Goal: Task Accomplishment & Management: Manage account settings

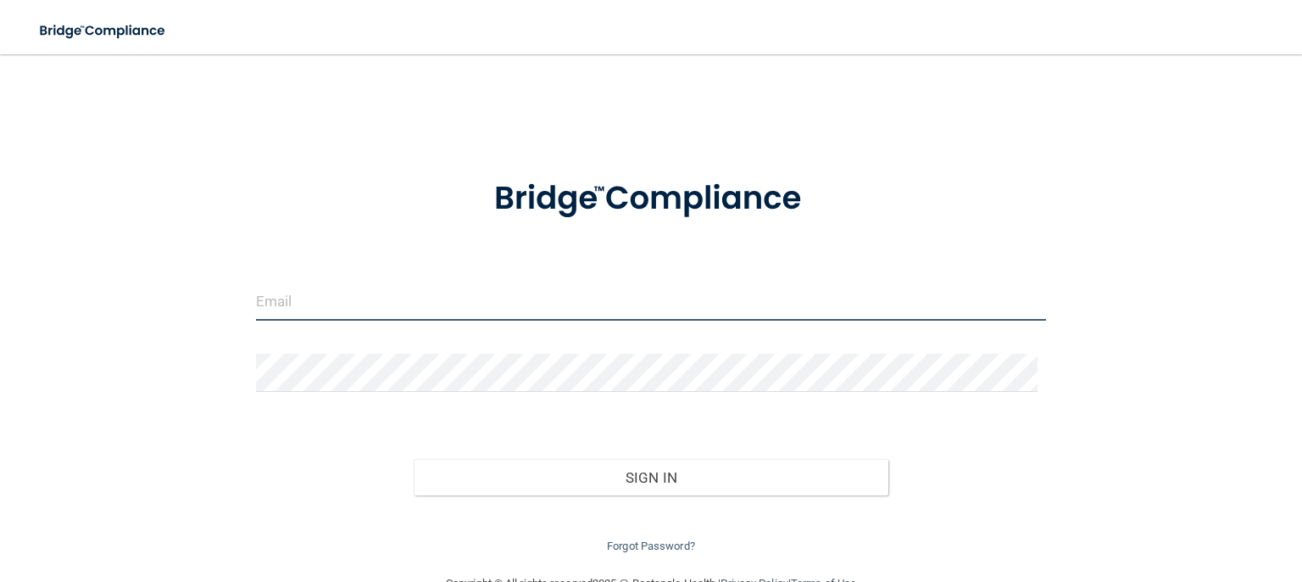
click at [486, 292] on input "email" at bounding box center [651, 301] width 790 height 38
type input "[PERSON_NAME][EMAIL_ADDRESS][DOMAIN_NAME]"
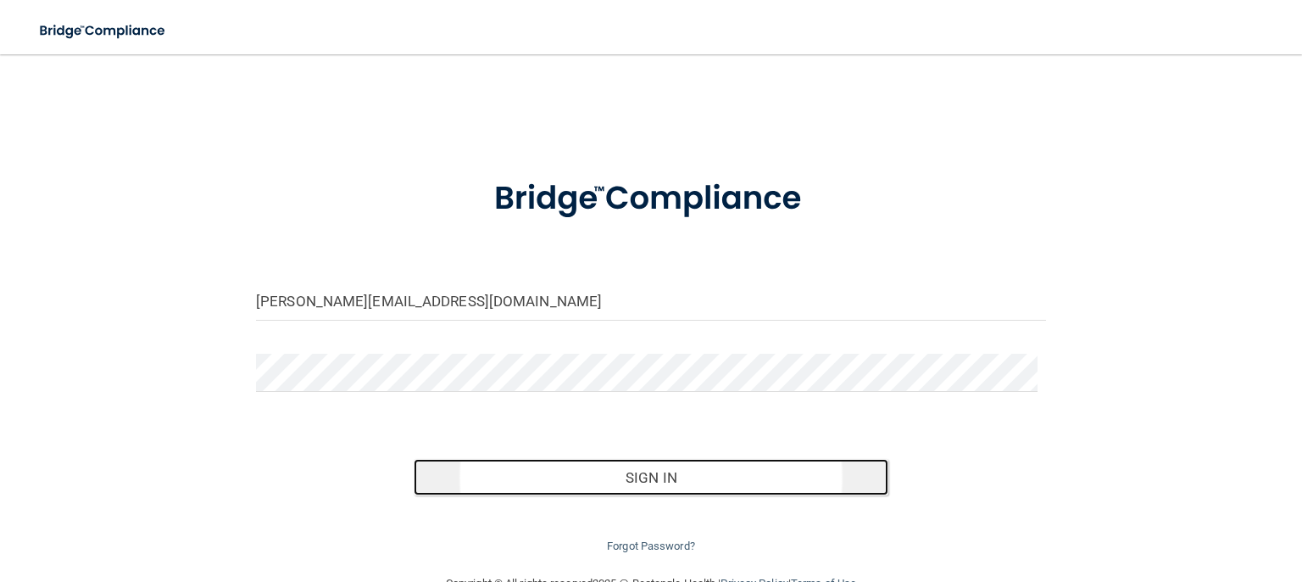
click at [515, 482] on button "Sign In" at bounding box center [651, 477] width 474 height 37
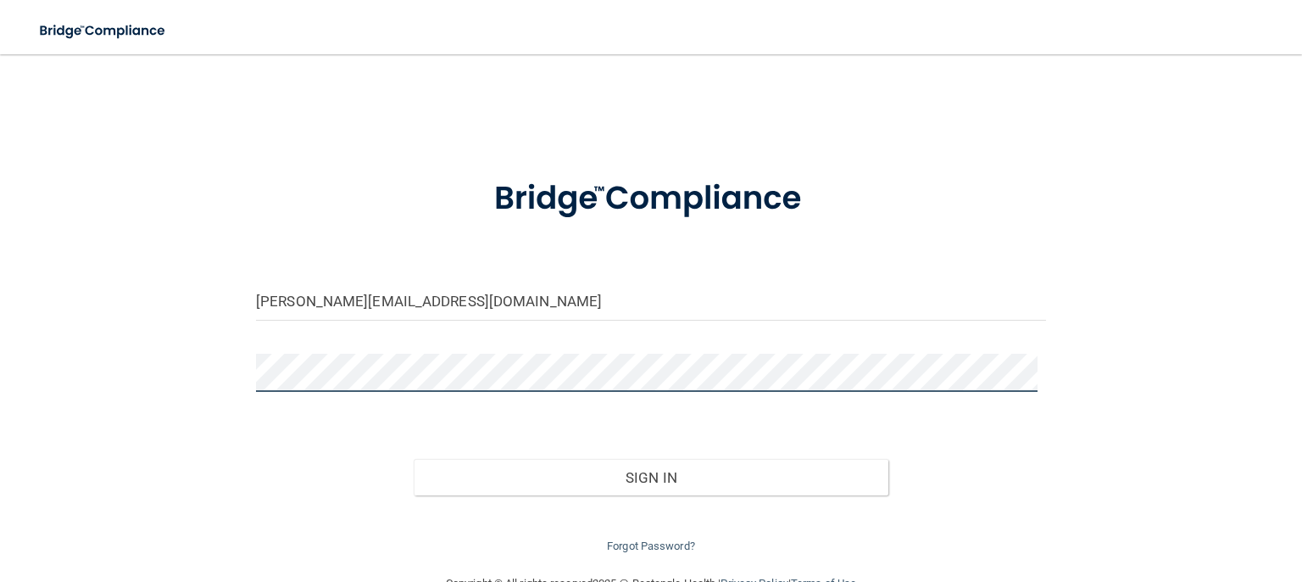
click at [414, 459] on button "Sign In" at bounding box center [651, 477] width 474 height 37
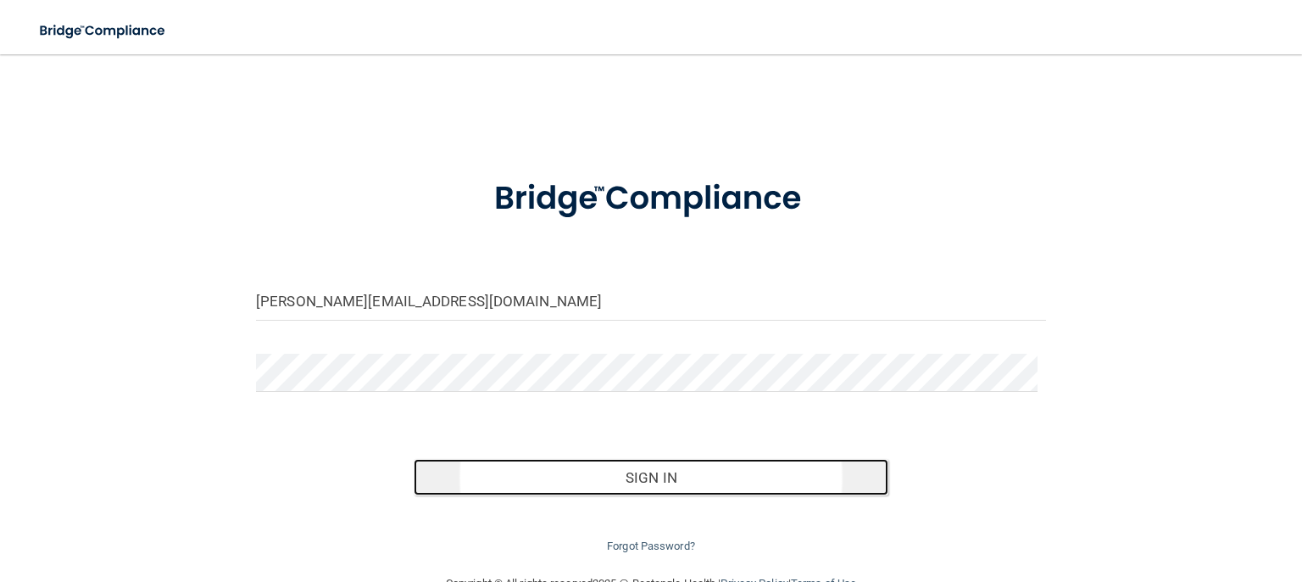
click at [604, 476] on button "Sign In" at bounding box center [651, 477] width 474 height 37
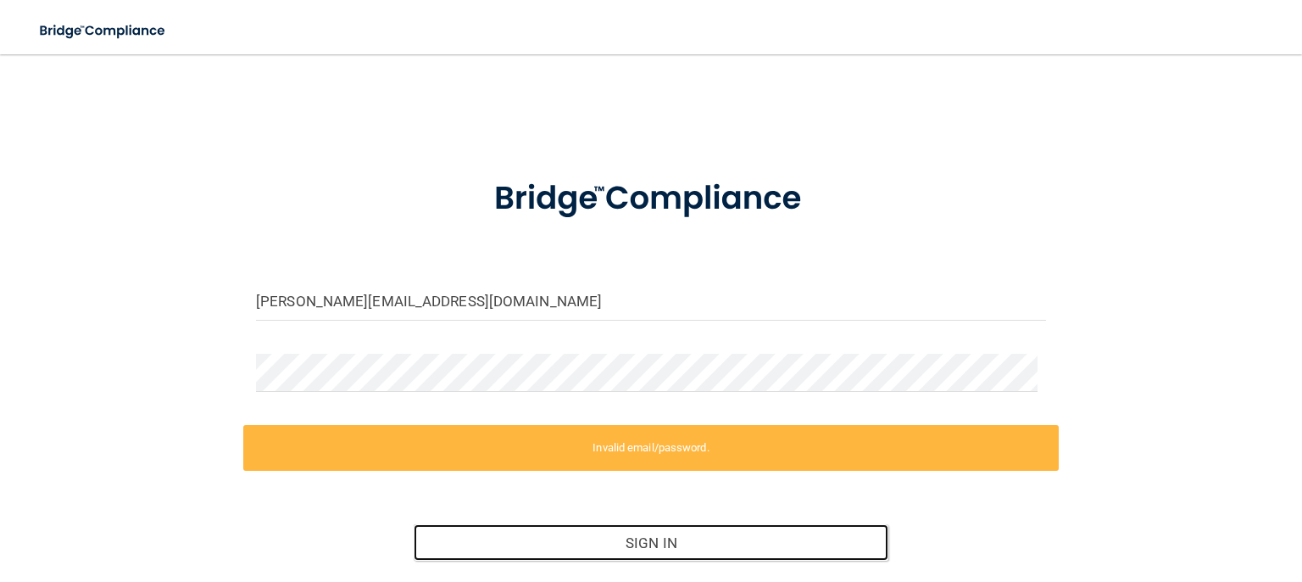
scroll to position [107, 0]
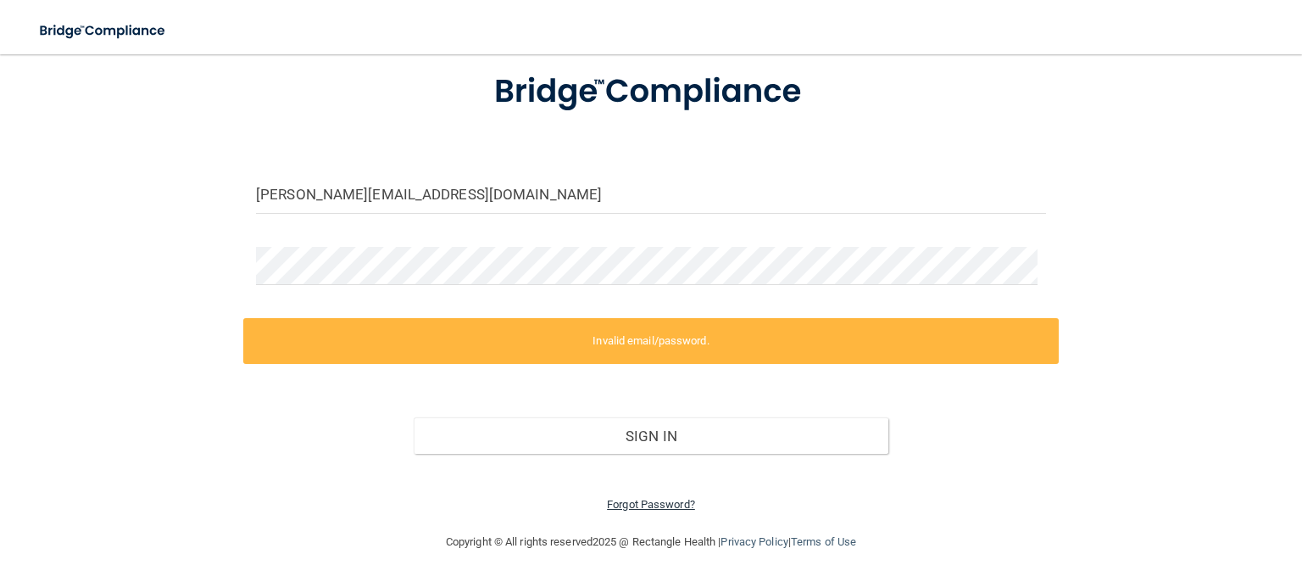
click at [645, 500] on link "Forgot Password?" at bounding box center [651, 504] width 88 height 13
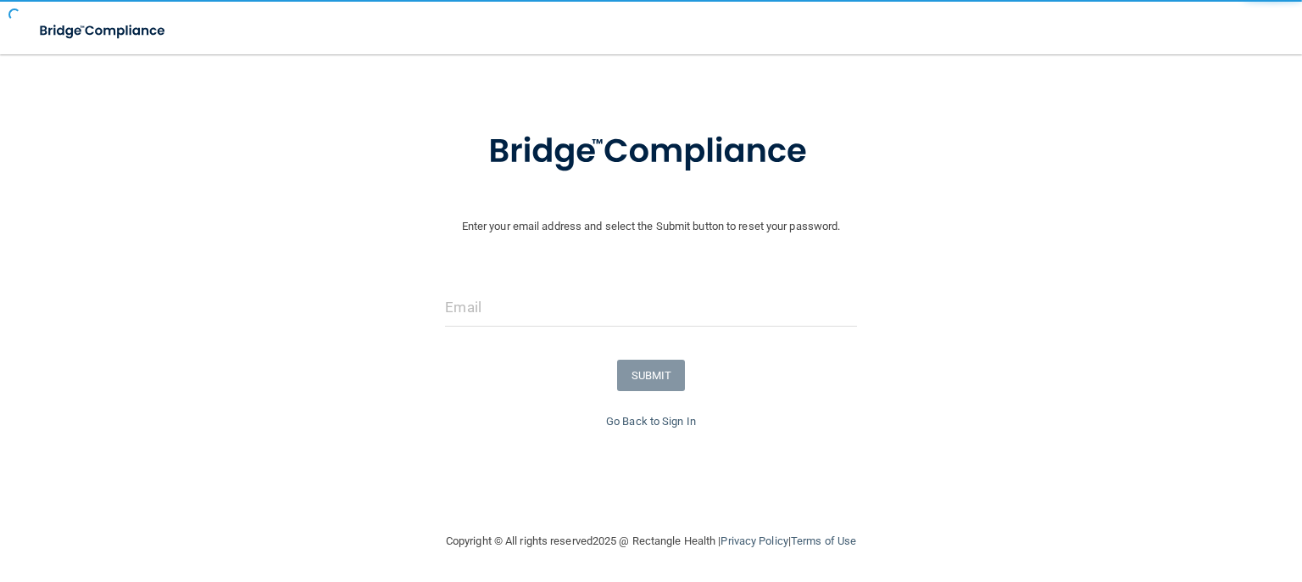
scroll to position [47, 0]
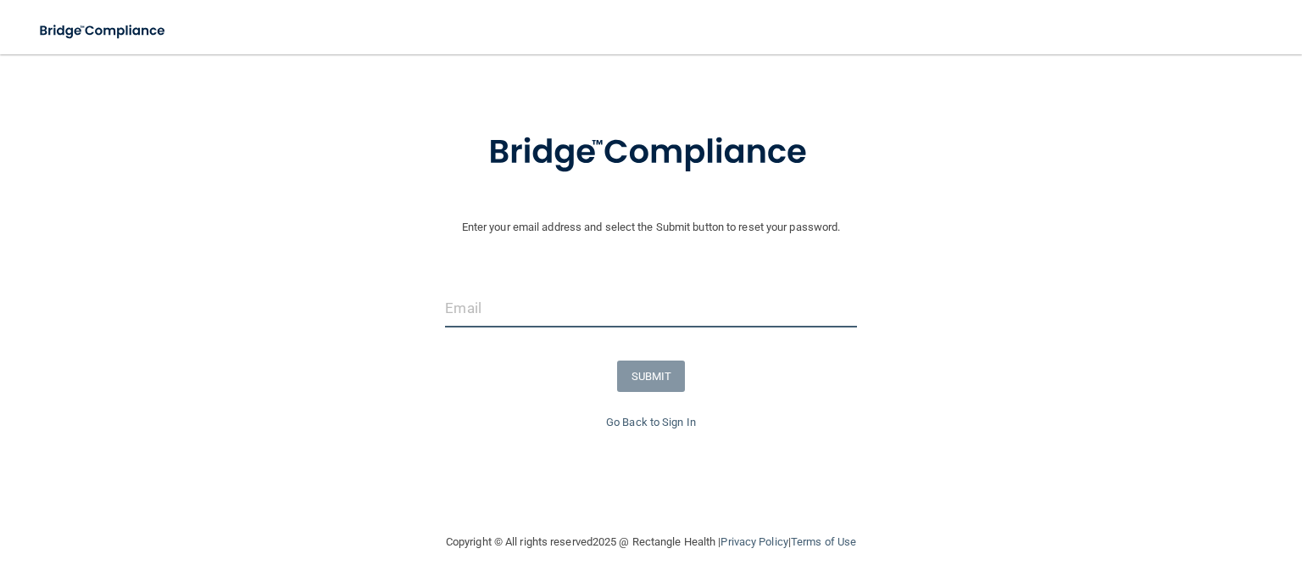
click at [553, 305] on input "email" at bounding box center [650, 308] width 411 height 38
type input "[PERSON_NAME][EMAIL_ADDRESS][DOMAIN_NAME]"
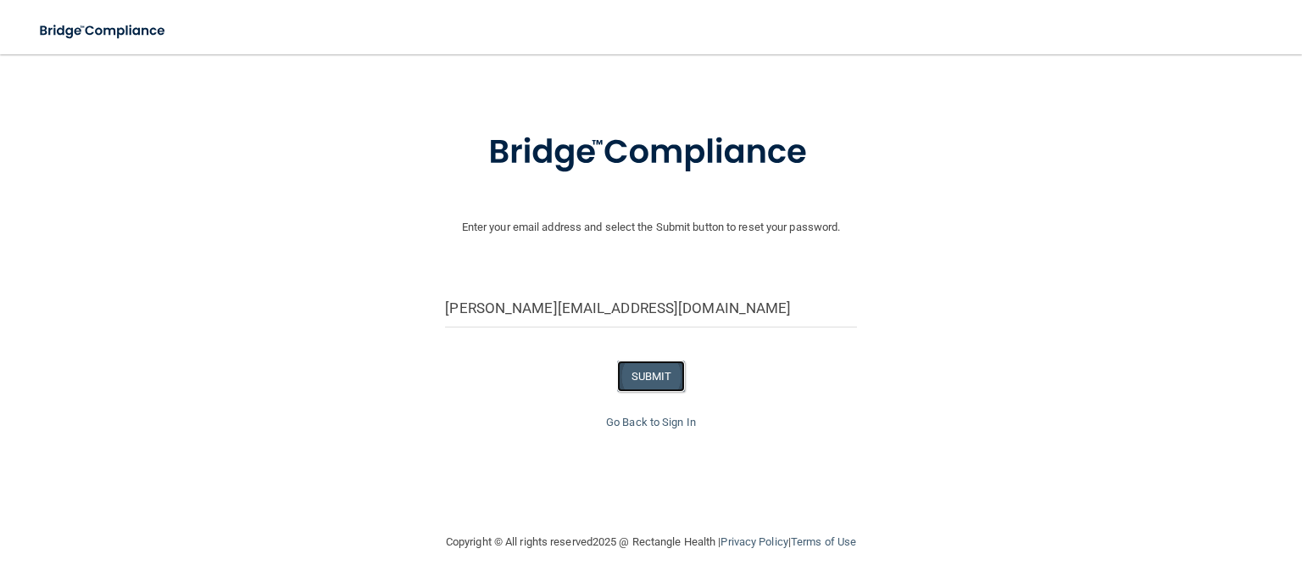
click at [654, 374] on button "SUBMIT" at bounding box center [651, 375] width 69 height 31
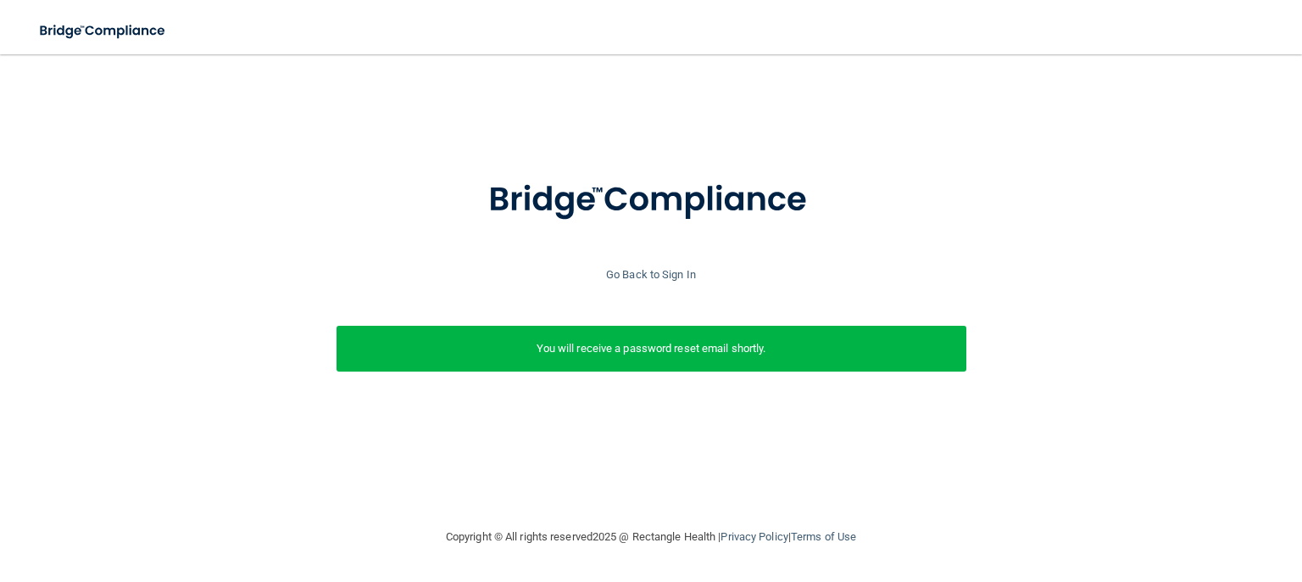
click at [661, 358] on p "You will receive a password reset email shortly." at bounding box center [651, 348] width 604 height 20
click at [652, 261] on div at bounding box center [650, 210] width 1285 height 109
click at [661, 270] on link "Go Back to Sign In" at bounding box center [651, 274] width 90 height 13
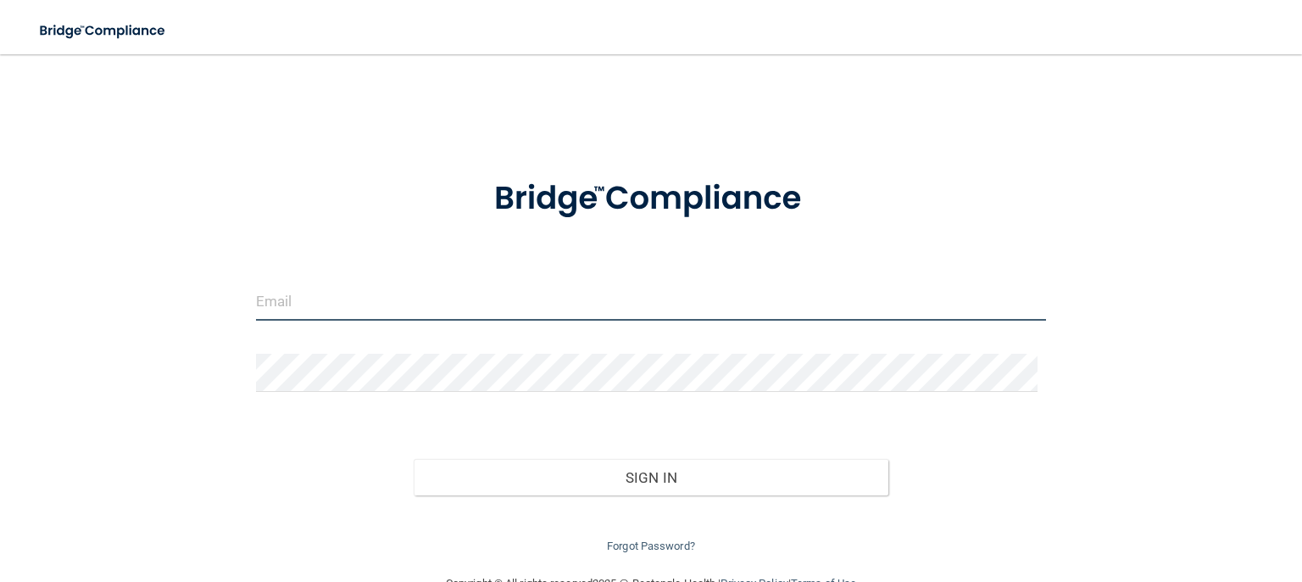
click at [639, 296] on input "email" at bounding box center [651, 301] width 790 height 38
type input "[PERSON_NAME][EMAIL_ADDRESS][DOMAIN_NAME]"
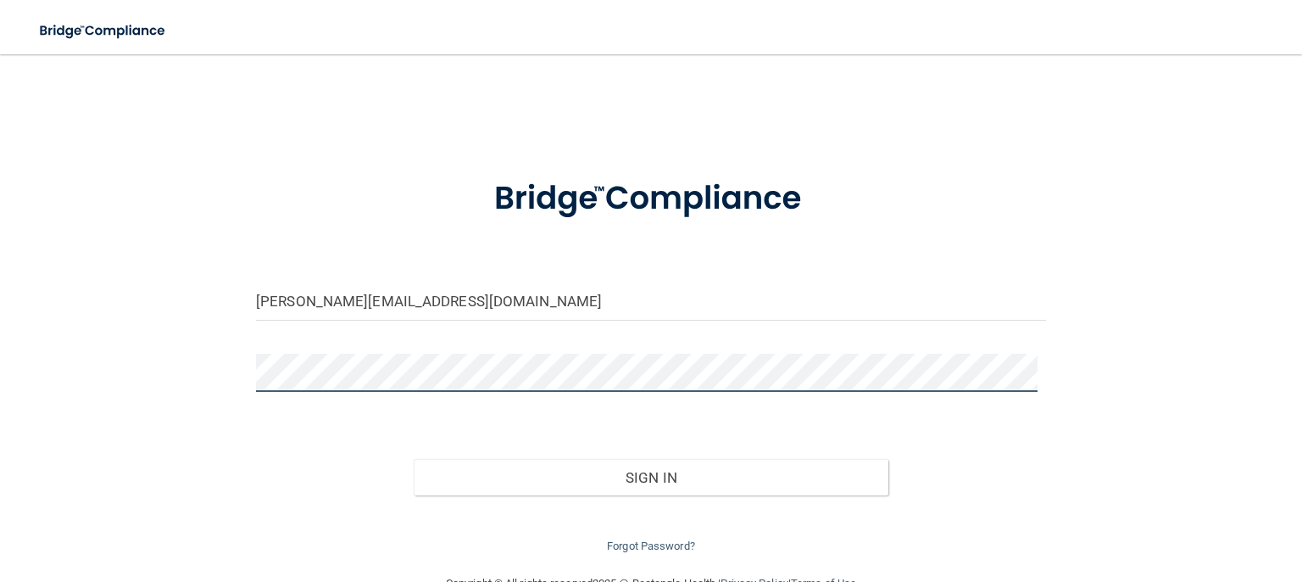
click at [414, 459] on button "Sign In" at bounding box center [651, 477] width 474 height 37
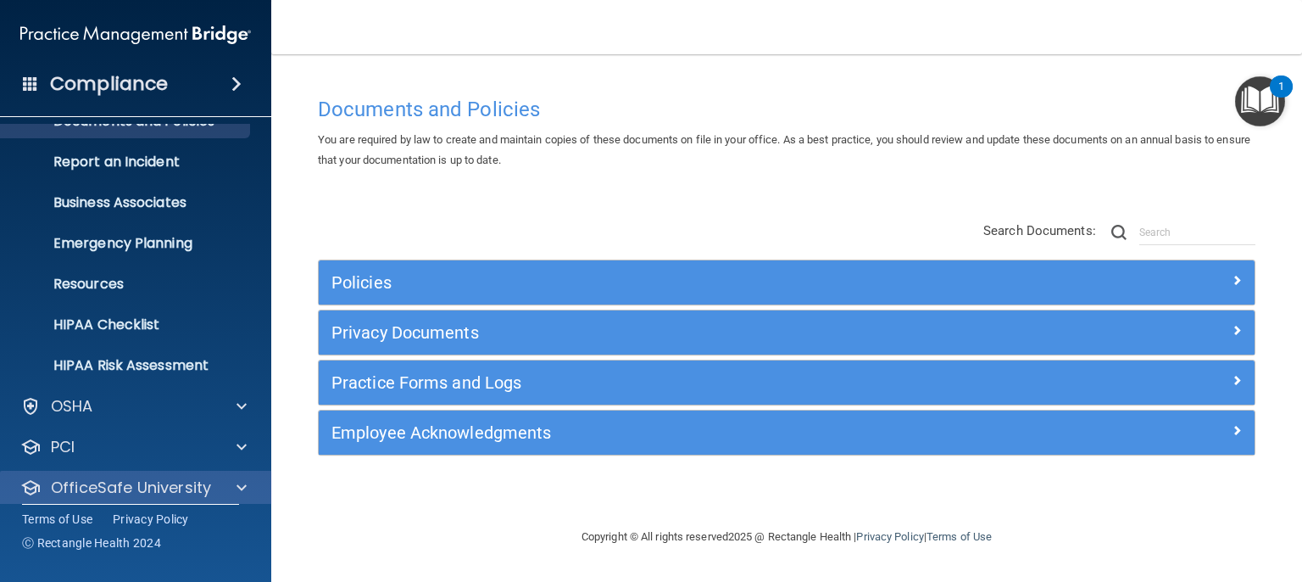
scroll to position [122, 0]
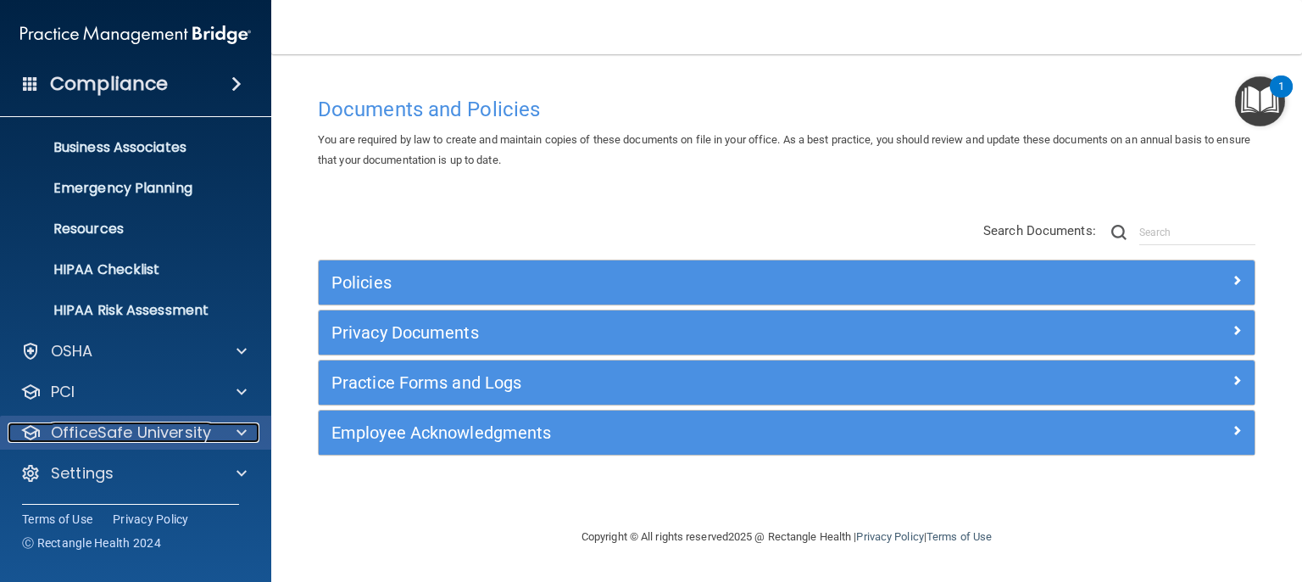
click at [237, 431] on span at bounding box center [242, 432] width 10 height 20
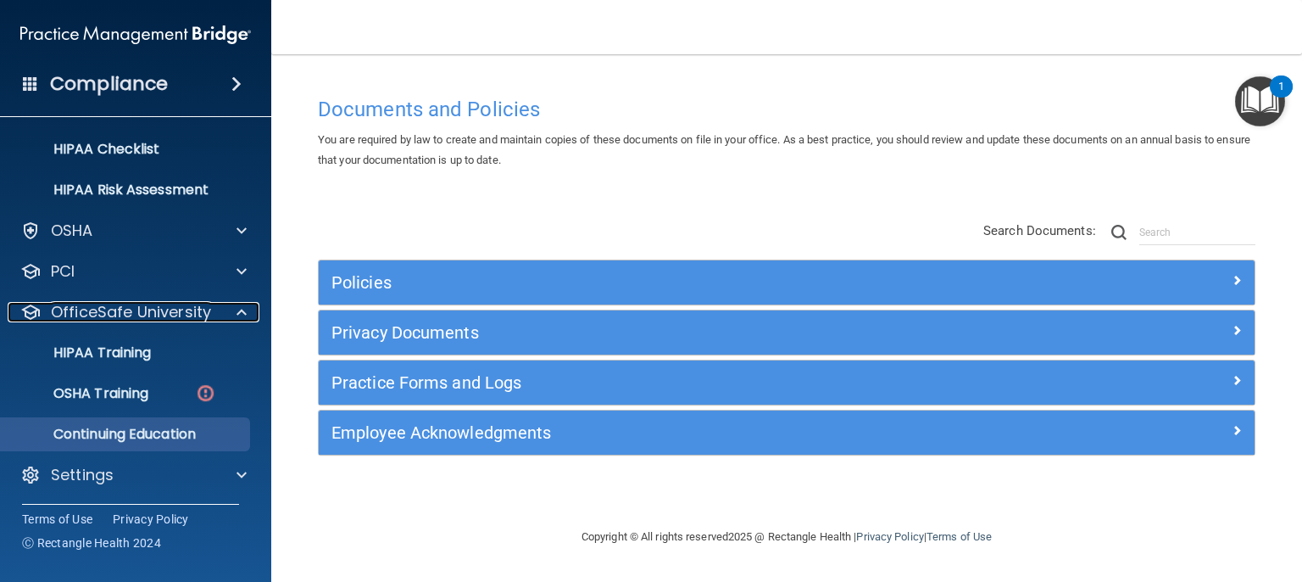
scroll to position [244, 0]
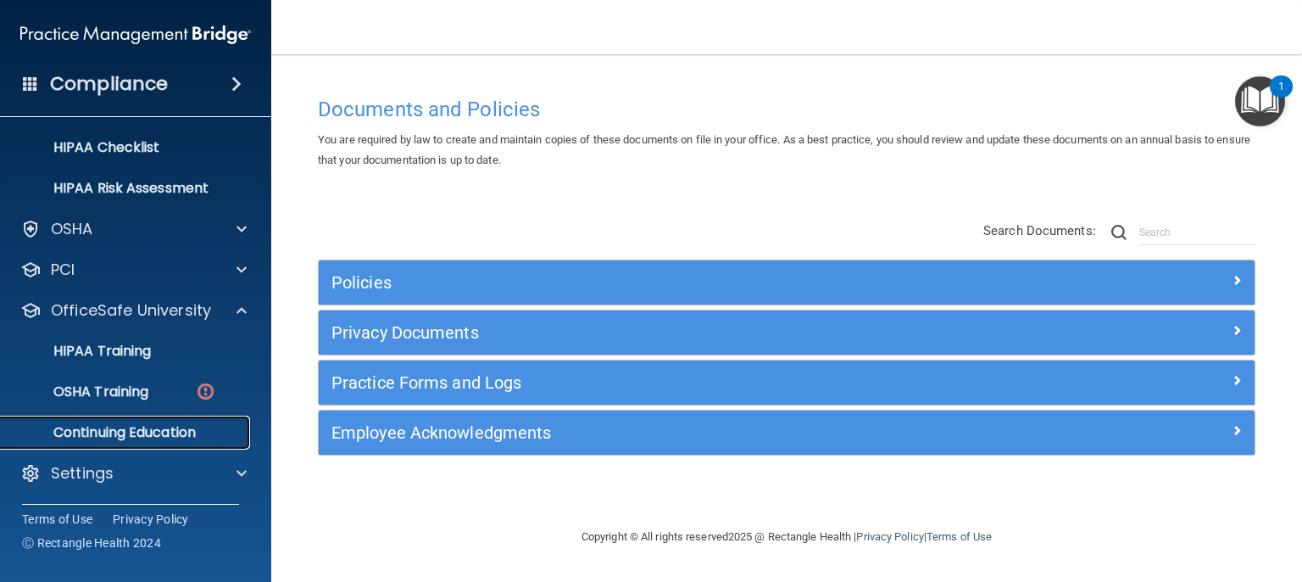
click at [168, 437] on p "Continuing Education" at bounding box center [126, 432] width 231 height 17
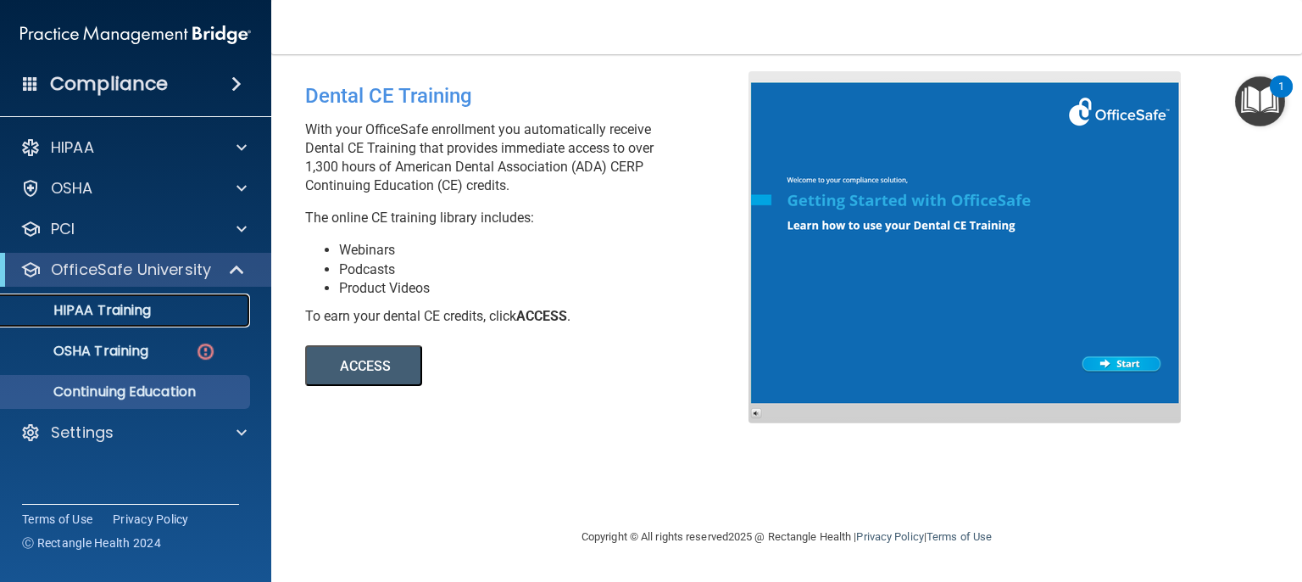
click at [139, 310] on p "HIPAA Training" at bounding box center [81, 310] width 140 height 17
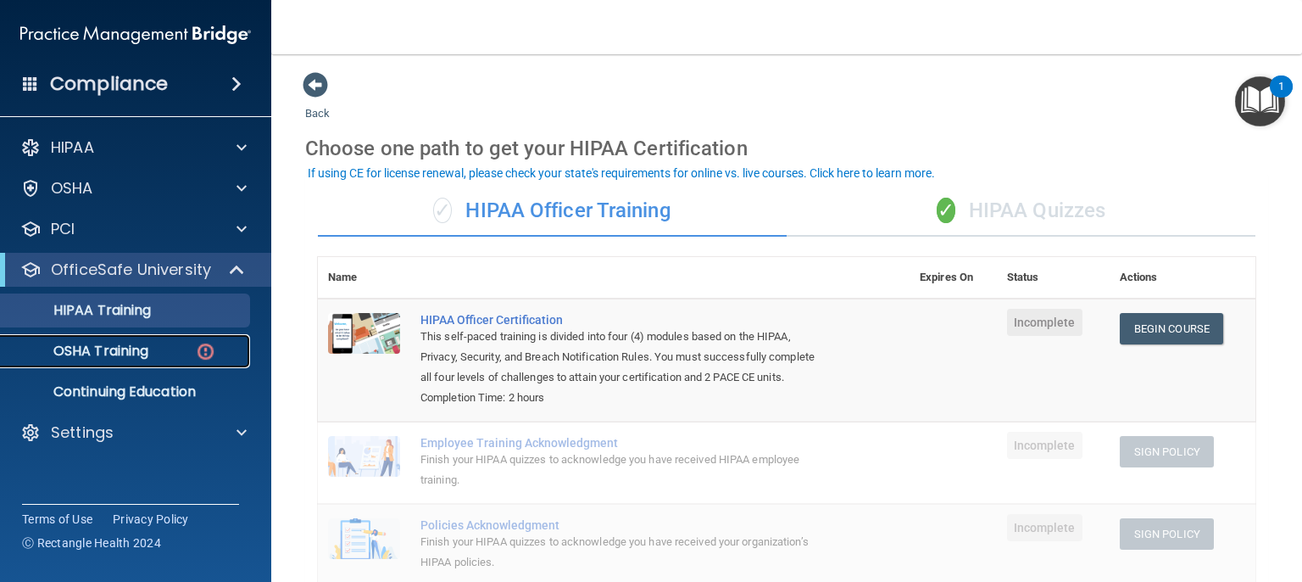
click at [133, 350] on p "OSHA Training" at bounding box center [79, 350] width 137 height 17
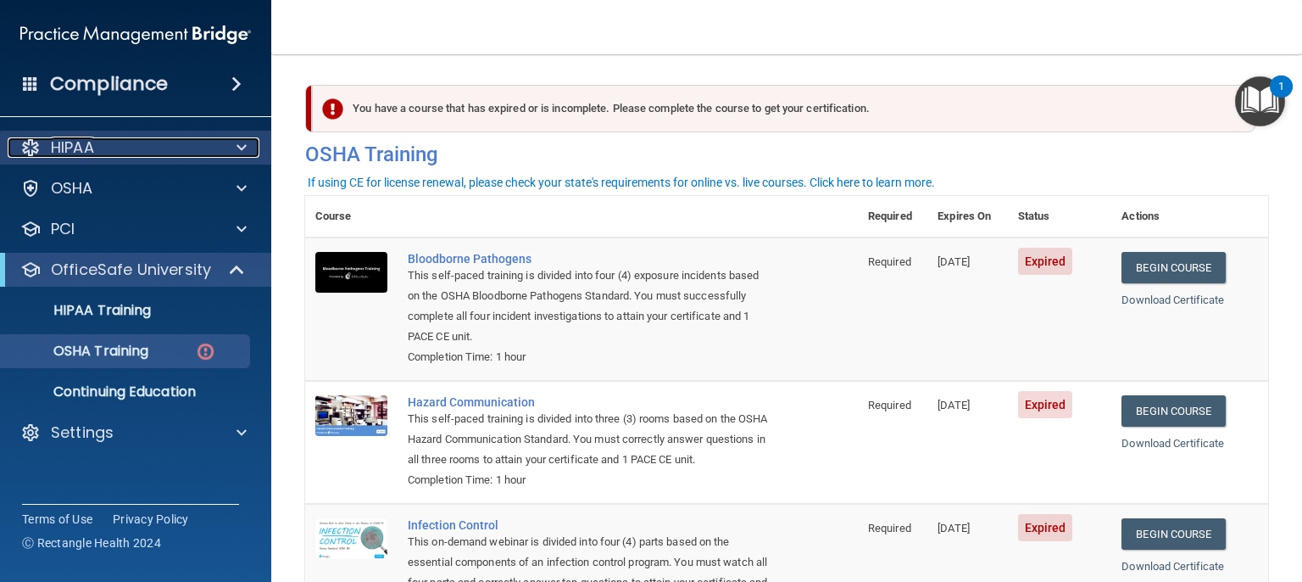
click at [242, 144] on span at bounding box center [242, 147] width 10 height 20
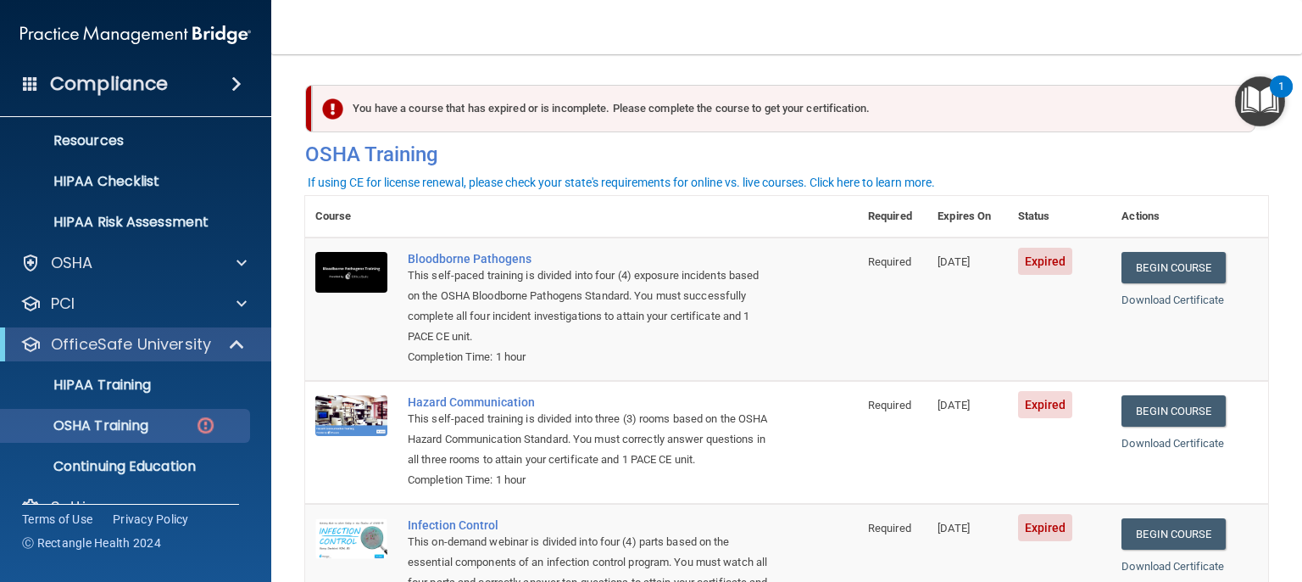
scroll to position [244, 0]
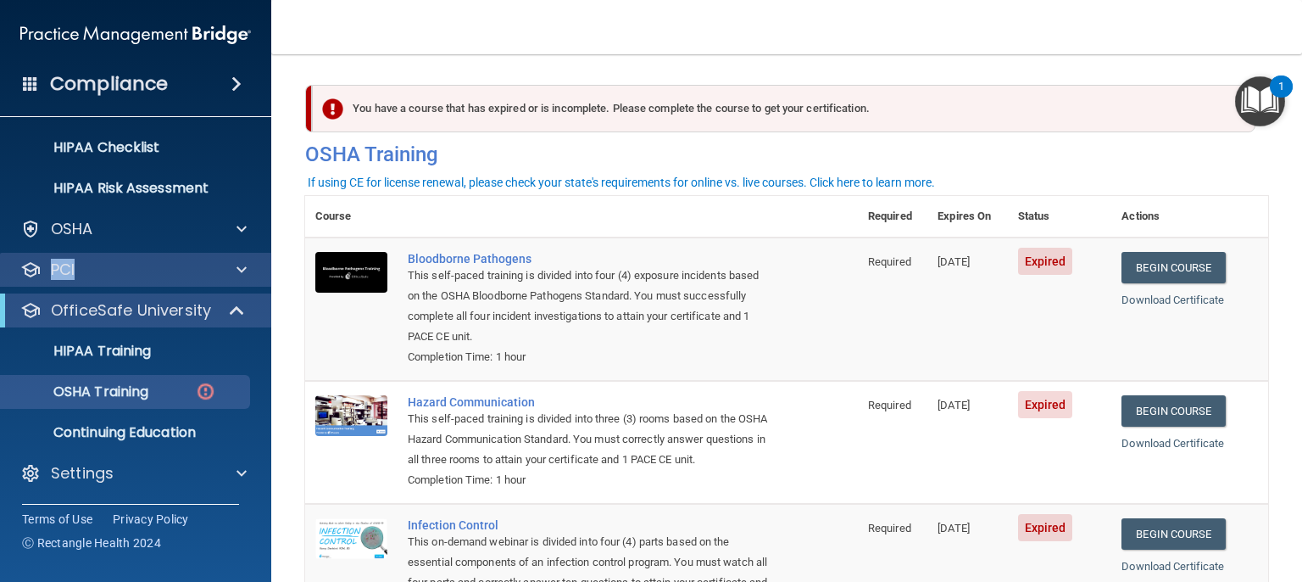
drag, startPoint x: 203, startPoint y: 254, endPoint x: 202, endPoint y: 273, distance: 18.7
click at [203, 259] on div "HIPAA Documents and Policies Report an Incident Business Associates Emergency P…" at bounding box center [136, 192] width 272 height 624
click at [201, 280] on div "PCI" at bounding box center [136, 270] width 272 height 34
click at [233, 262] on div at bounding box center [239, 269] width 42 height 20
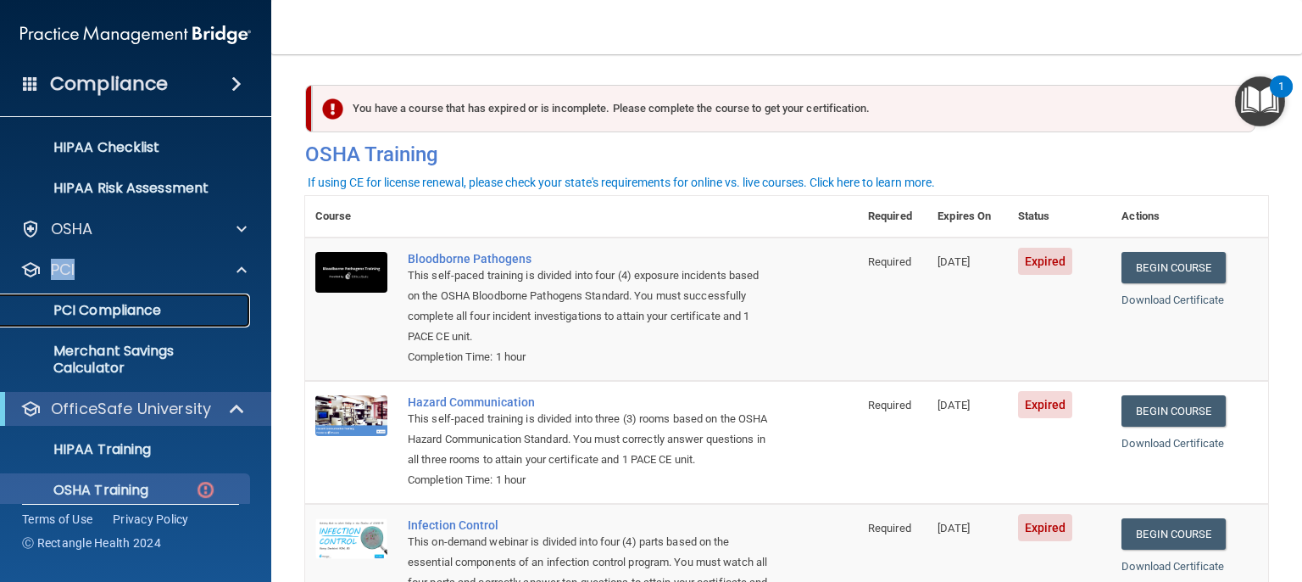
click at [121, 311] on p "PCI Compliance" at bounding box center [126, 310] width 231 height 17
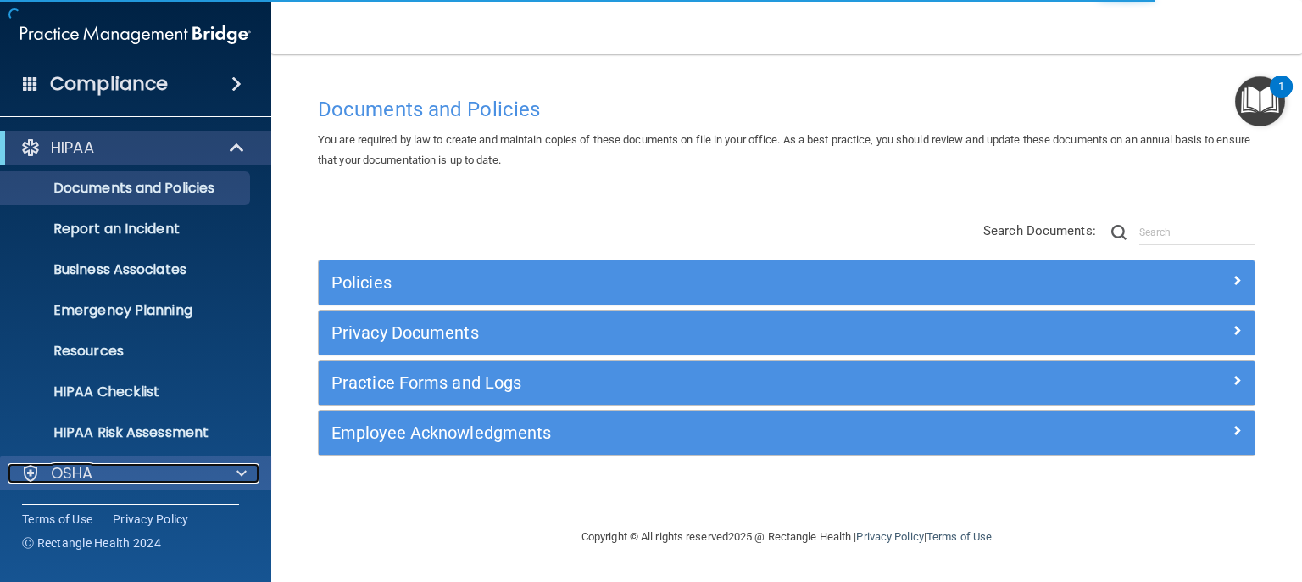
click at [204, 479] on div "OSHA" at bounding box center [113, 473] width 210 height 20
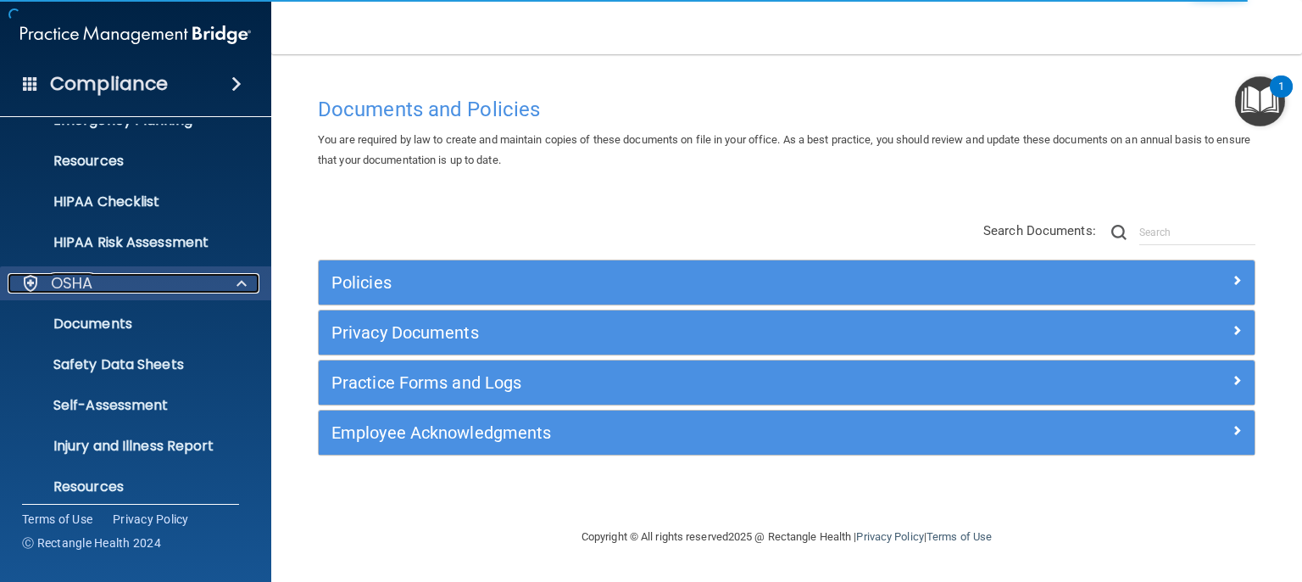
scroll to position [326, 0]
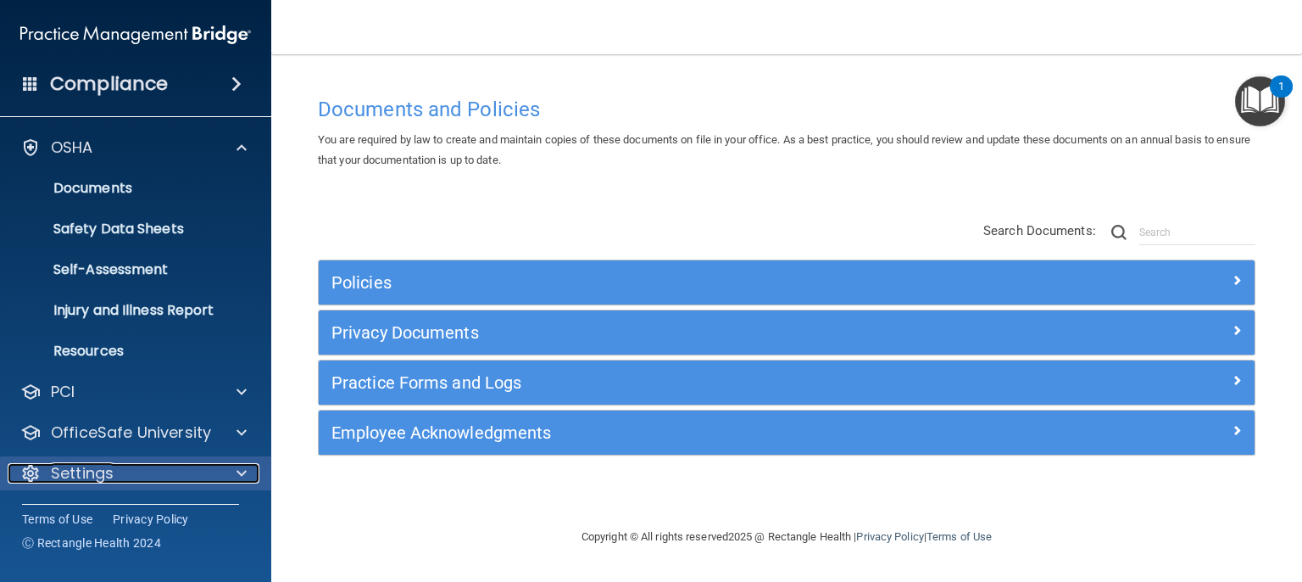
click at [145, 480] on div "Settings" at bounding box center [113, 473] width 210 height 20
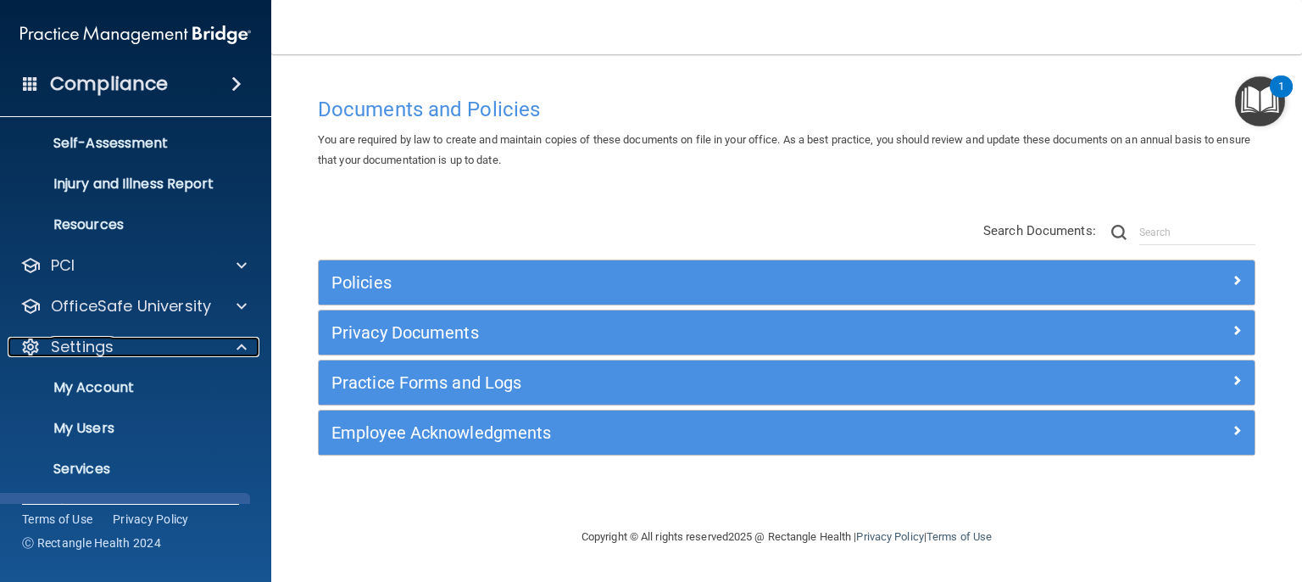
scroll to position [488, 0]
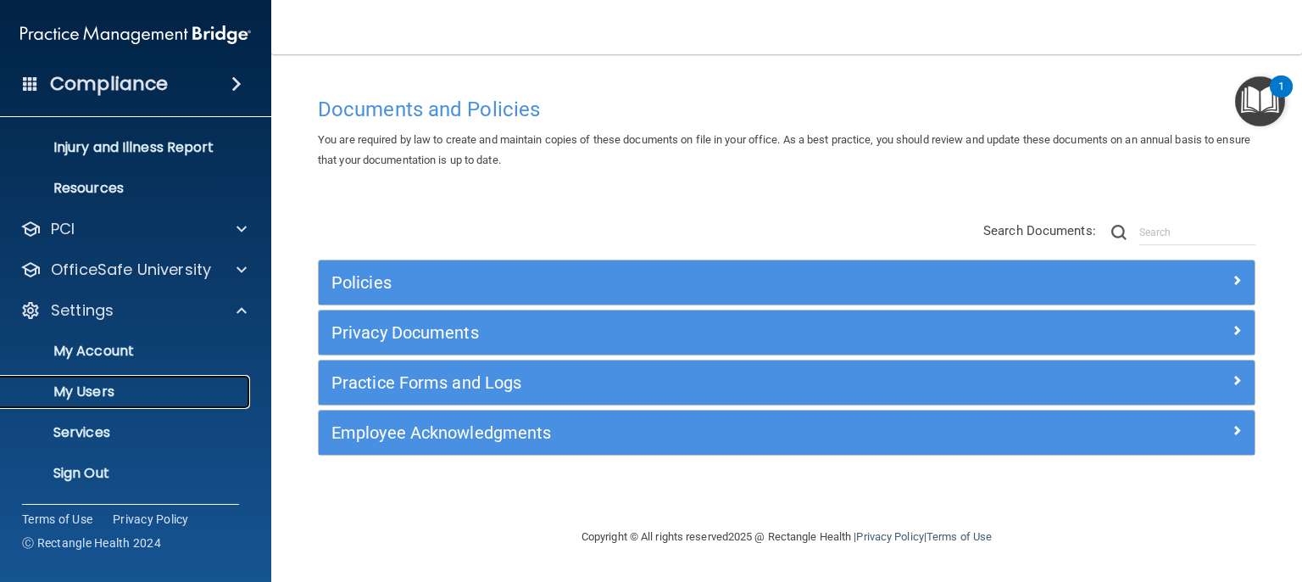
click at [164, 396] on p "My Users" at bounding box center [126, 391] width 231 height 17
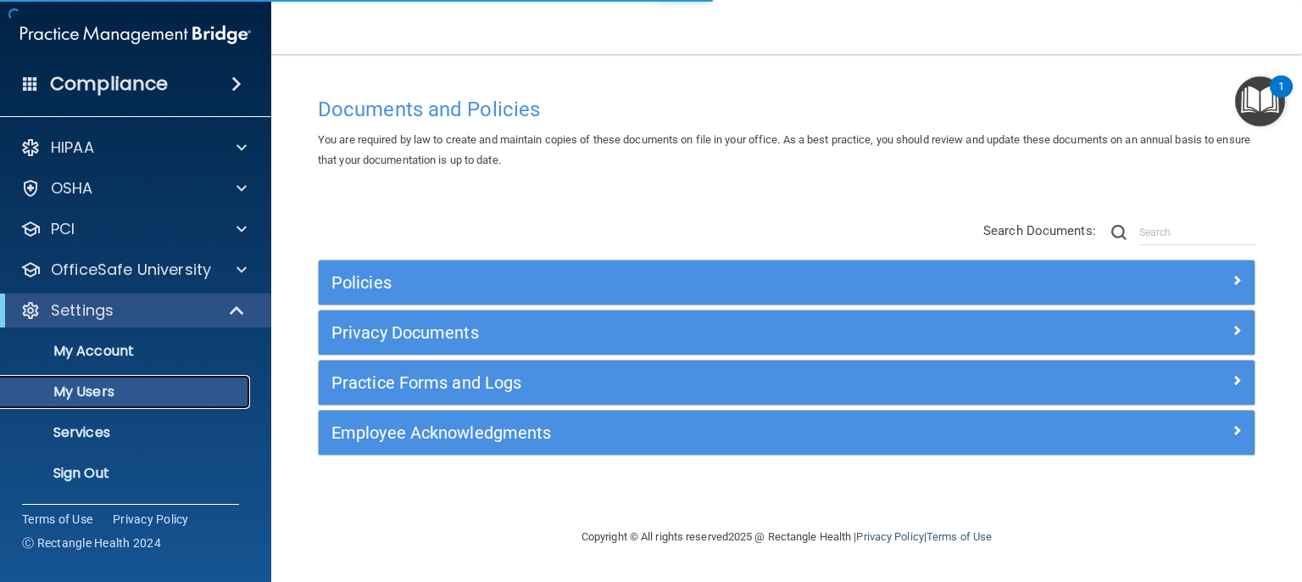
select select "20"
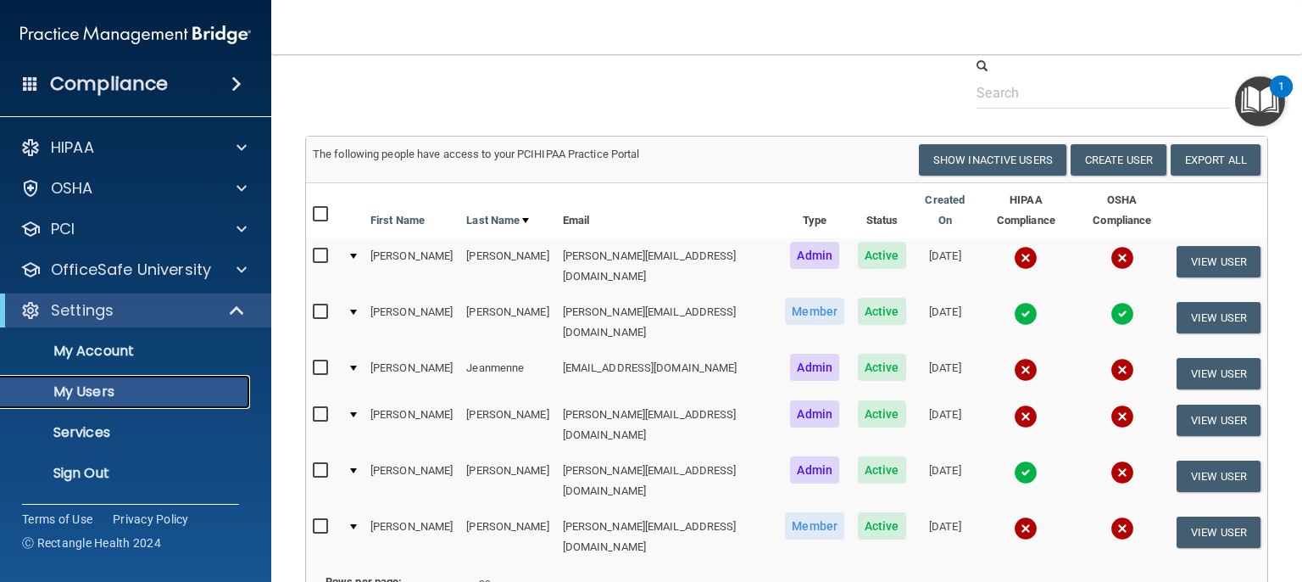
scroll to position [85, 0]
